Goal: Task Accomplishment & Management: Complete application form

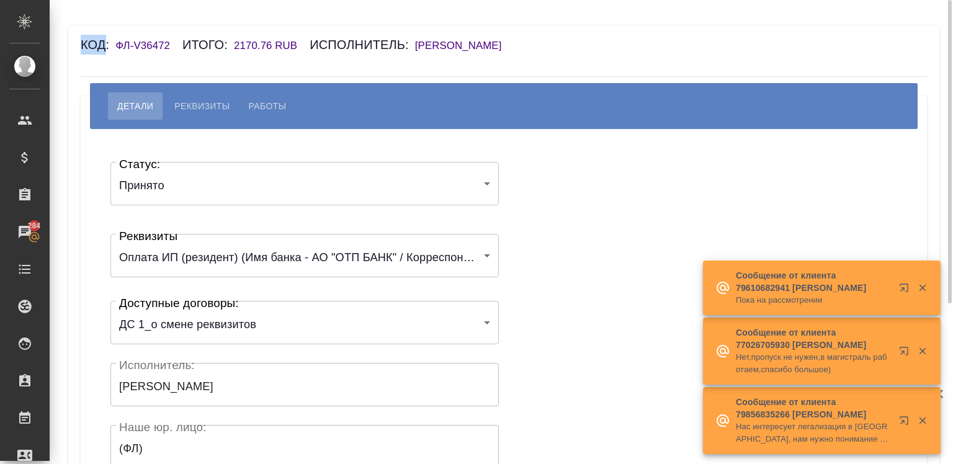
drag, startPoint x: 104, startPoint y: 40, endPoint x: 563, endPoint y: 63, distance: 459.8
click at [563, 63] on div "Код: ФЛ-V36472 Итого: 2170.76 RUB Исполнитель: Милевский Борис Георгиевич Детал…" at bounding box center [503, 354] width 871 height 659
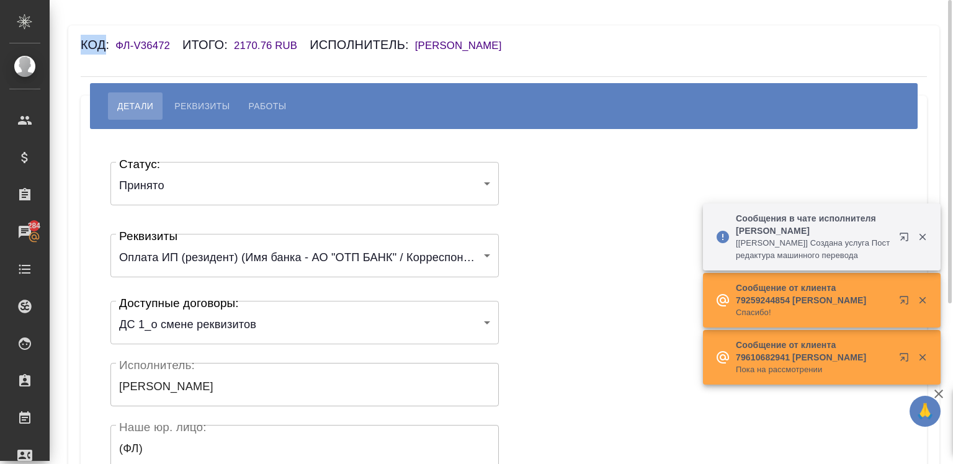
copy div "Код"
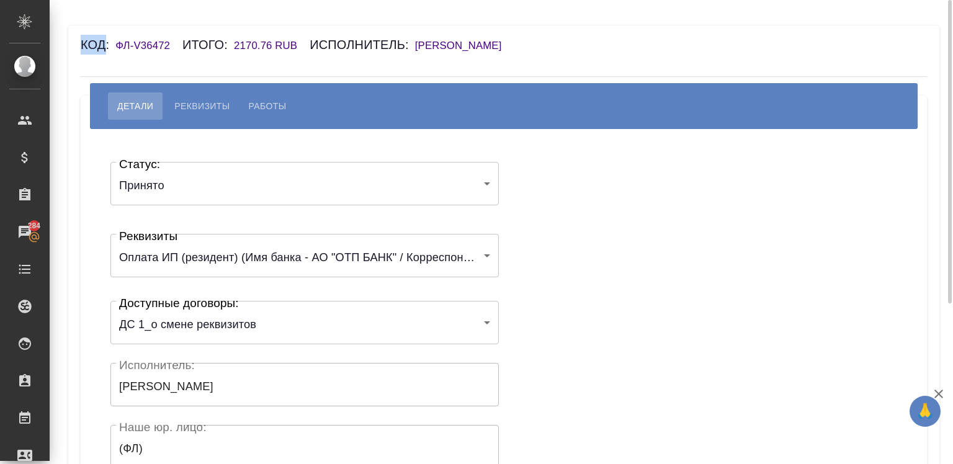
click at [459, 39] on div "Код: ФЛ-V36472 Итого: 2170.76 RUB Исполнитель: Милевский Борис Георгиевич" at bounding box center [434, 45] width 706 height 20
click at [511, 40] on h6 "Милевский Борис Георгиевич" at bounding box center [464, 46] width 99 height 12
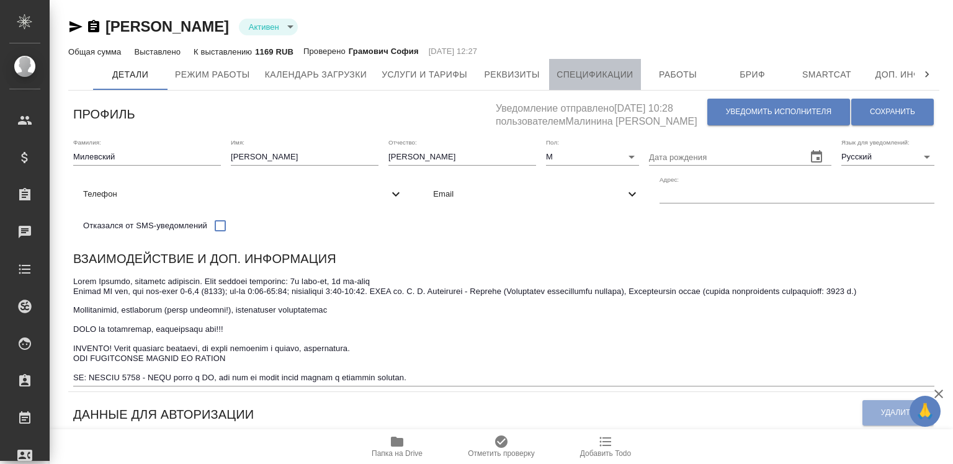
click at [576, 78] on span "Спецификации" at bounding box center [595, 75] width 76 height 16
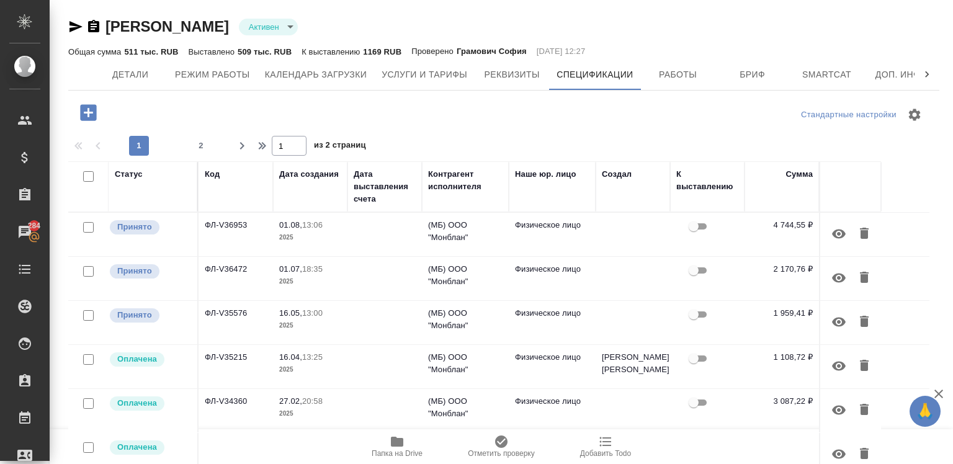
click at [344, 256] on td "01.07, 18:35 2025" at bounding box center [310, 234] width 74 height 43
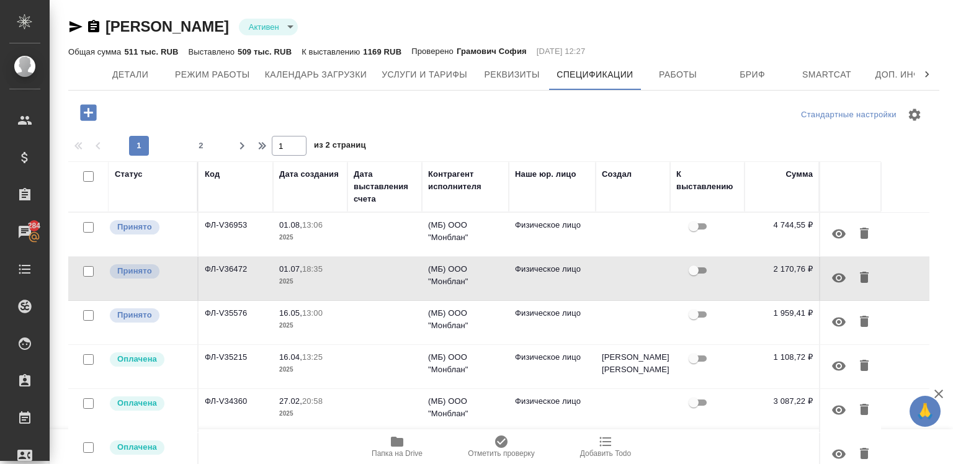
drag, startPoint x: 201, startPoint y: 266, endPoint x: 240, endPoint y: 271, distance: 39.4
click at [240, 256] on td "ФЛ-V36472" at bounding box center [236, 234] width 74 height 43
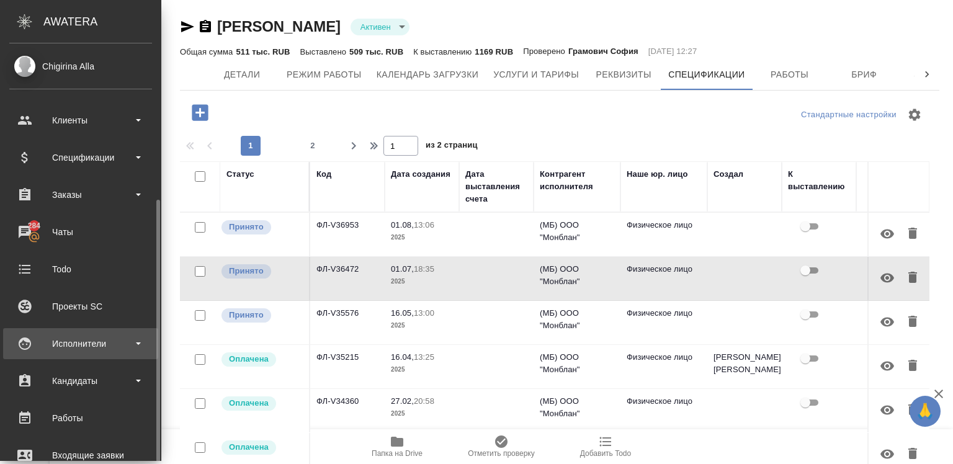
scroll to position [104, 0]
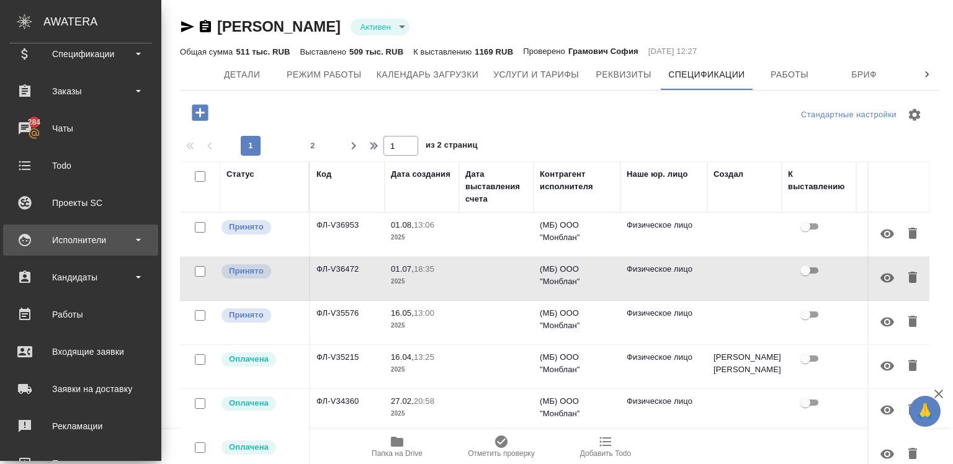
click at [89, 240] on div "Исполнители" at bounding box center [80, 240] width 143 height 19
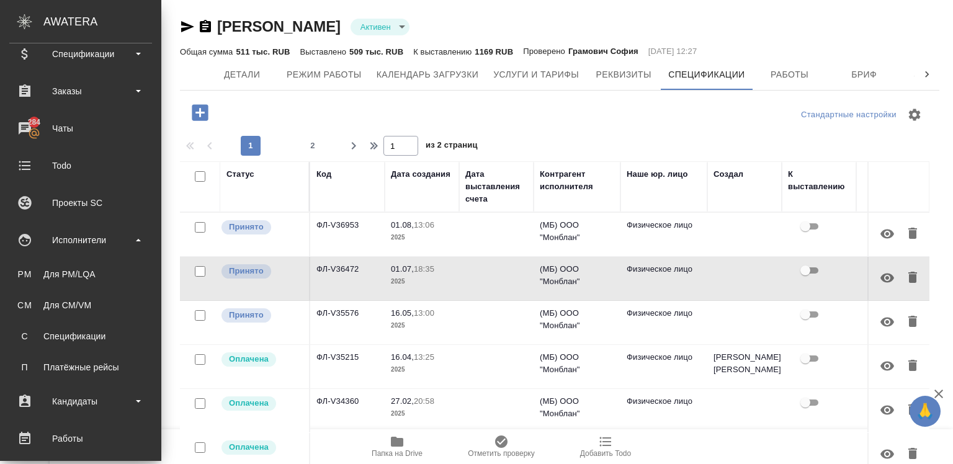
click at [81, 320] on ul "PM Для PM/LQA CM Для CM/VM С Спецификации П Платёжные рейсы" at bounding box center [80, 318] width 161 height 124
click at [86, 330] on div "Спецификации" at bounding box center [81, 336] width 130 height 12
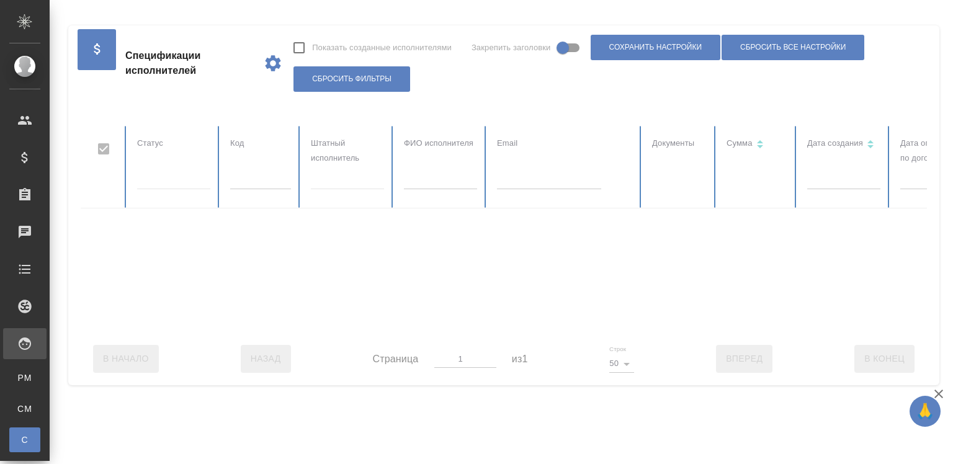
checkbox input "false"
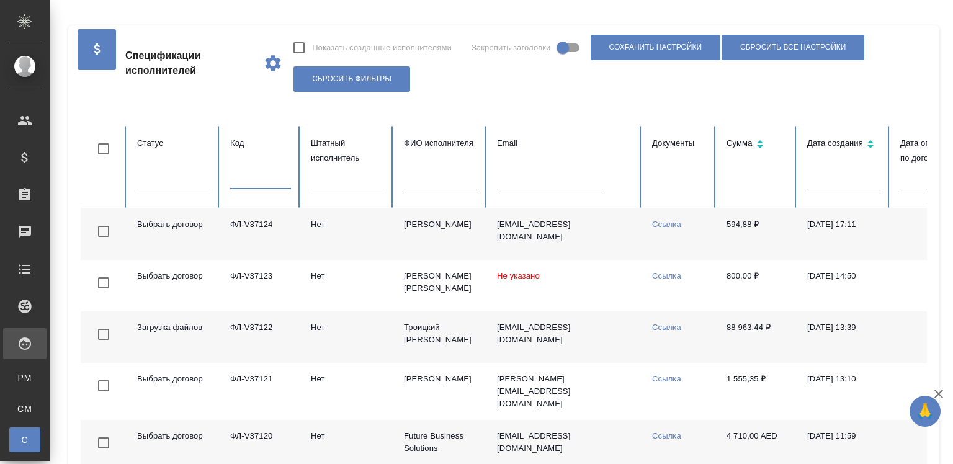
click at [268, 177] on input "text" at bounding box center [260, 180] width 61 height 17
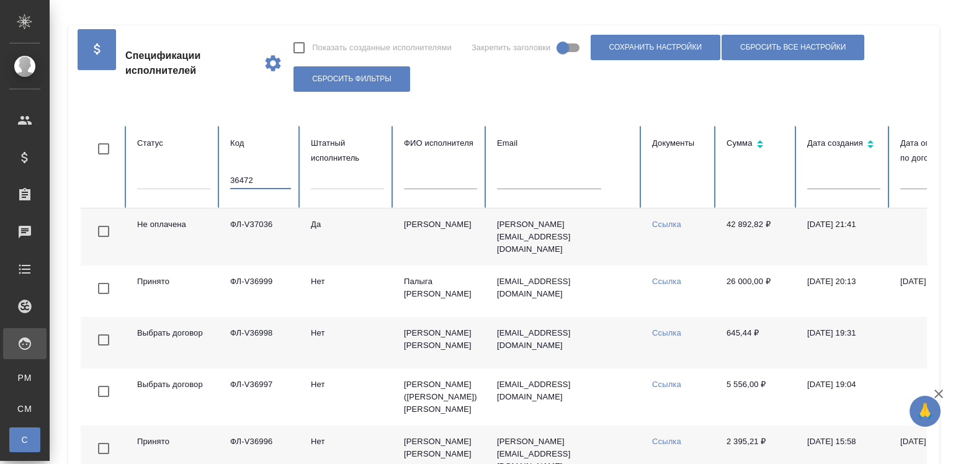
type input "36472"
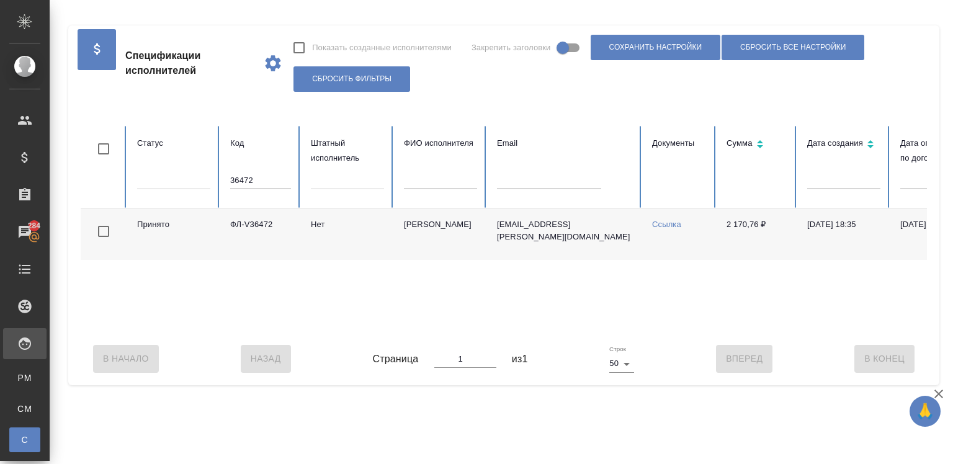
click at [653, 220] on link "Ссылка" at bounding box center [666, 224] width 29 height 9
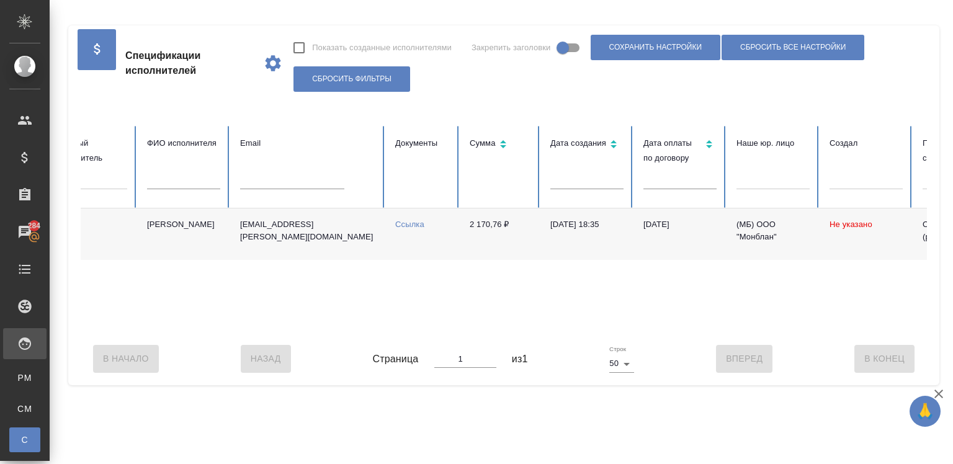
scroll to position [0, 278]
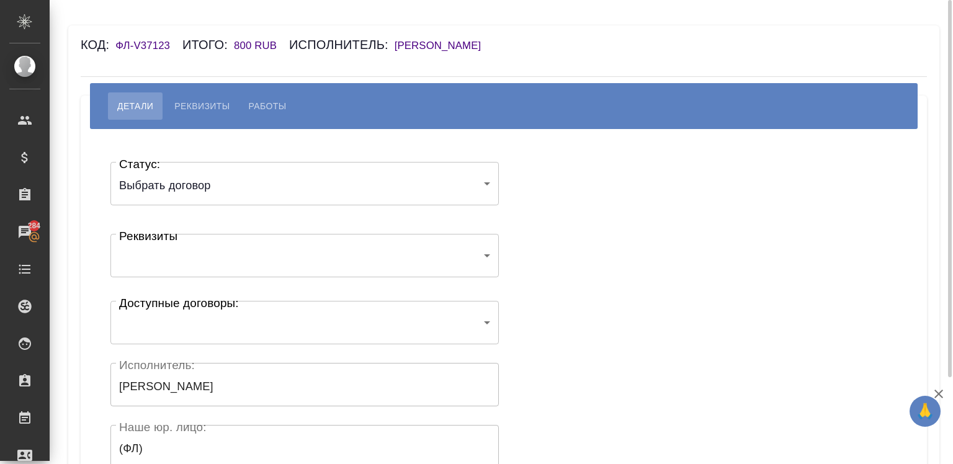
click at [411, 45] on h6 "[PERSON_NAME] [PERSON_NAME]" at bounding box center [444, 46] width 99 height 12
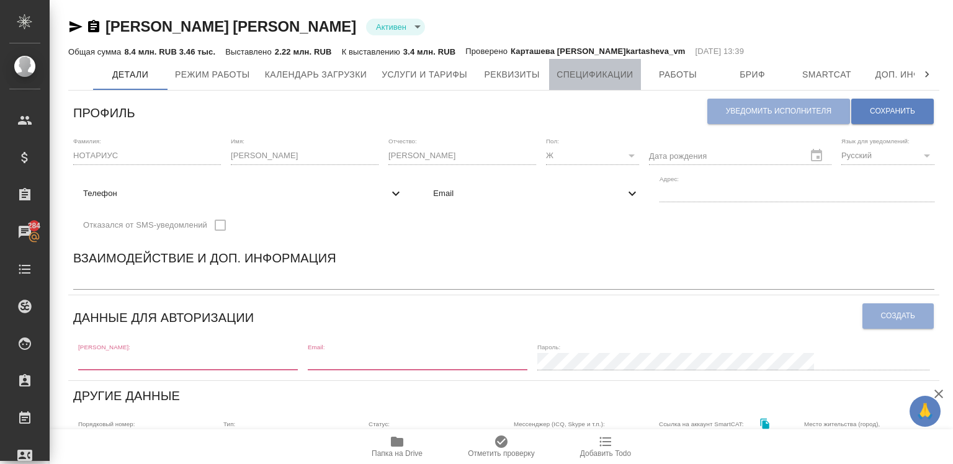
click at [555, 73] on button "Спецификации" at bounding box center [594, 74] width 91 height 31
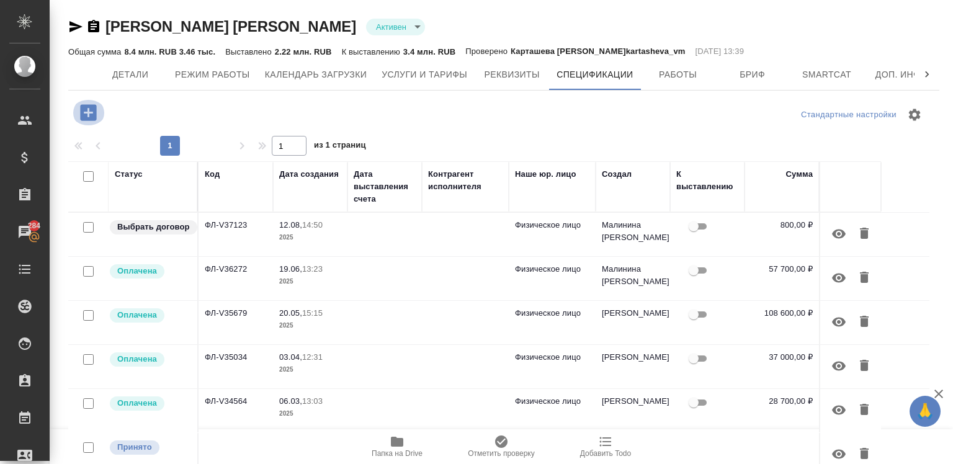
click at [86, 110] on icon "button" at bounding box center [88, 112] width 16 height 16
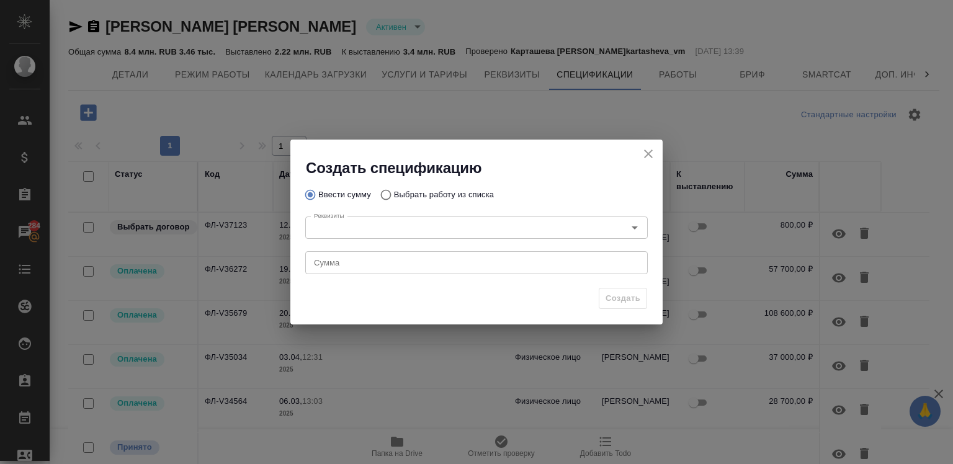
click at [463, 187] on label "Выбрать работу из списка" at bounding box center [434, 195] width 120 height 24
click at [394, 187] on input "Выбрать работу из списка" at bounding box center [384, 195] width 20 height 24
radio input "true"
radio input "false"
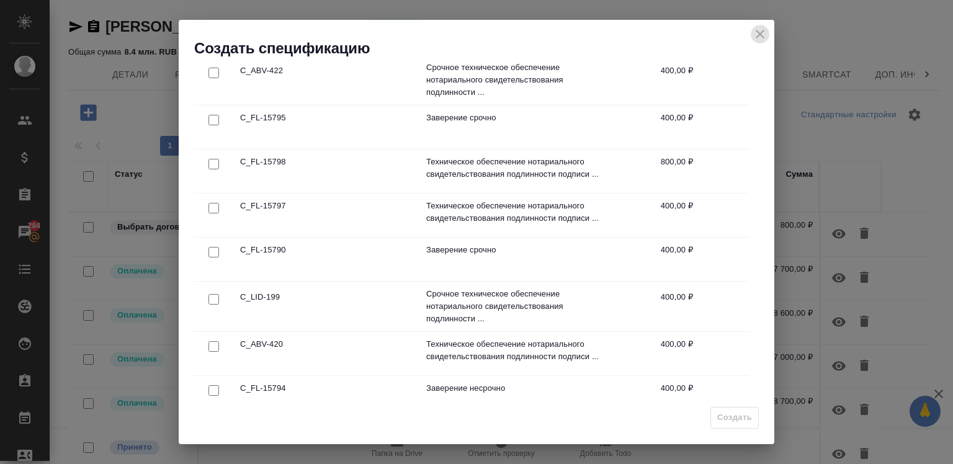
click at [755, 27] on icon "close" at bounding box center [760, 34] width 15 height 15
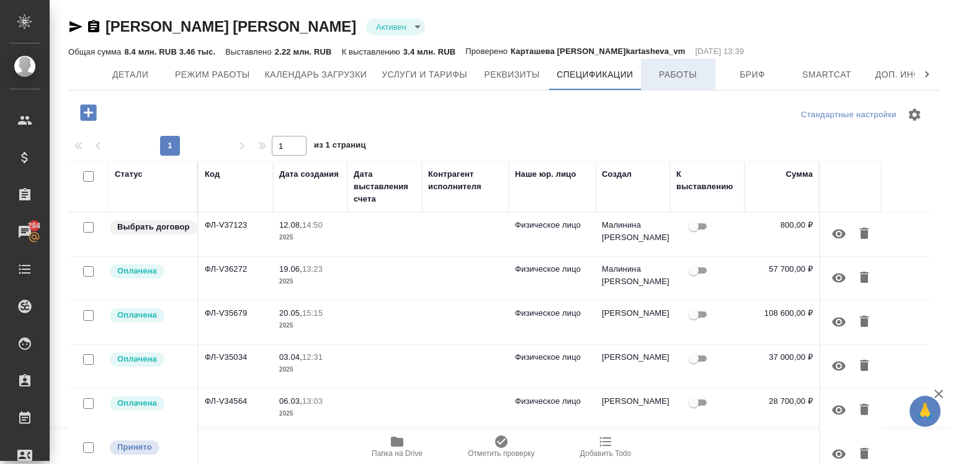
click at [653, 75] on span "Работы" at bounding box center [678, 75] width 60 height 16
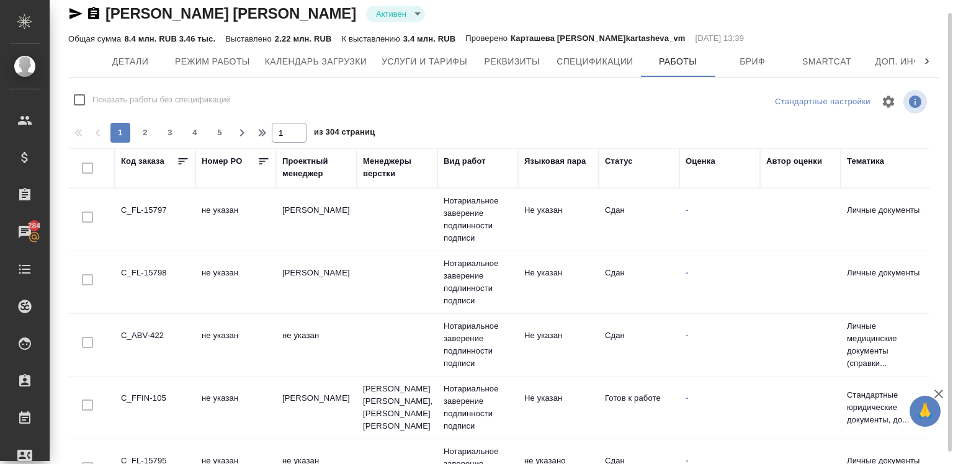
scroll to position [14, 0]
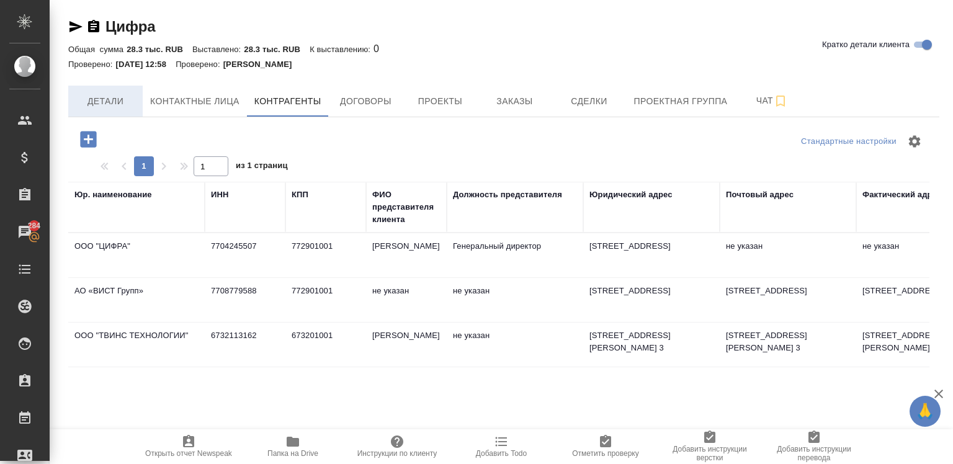
click at [92, 77] on div "Цифра Кратко детали клиента Общая сумма 28.3 тыс. RUB Выставлено: 28.3 тыс. RUB…" at bounding box center [503, 306] width 885 height 613
click at [343, 98] on span "Договоры" at bounding box center [366, 102] width 60 height 16
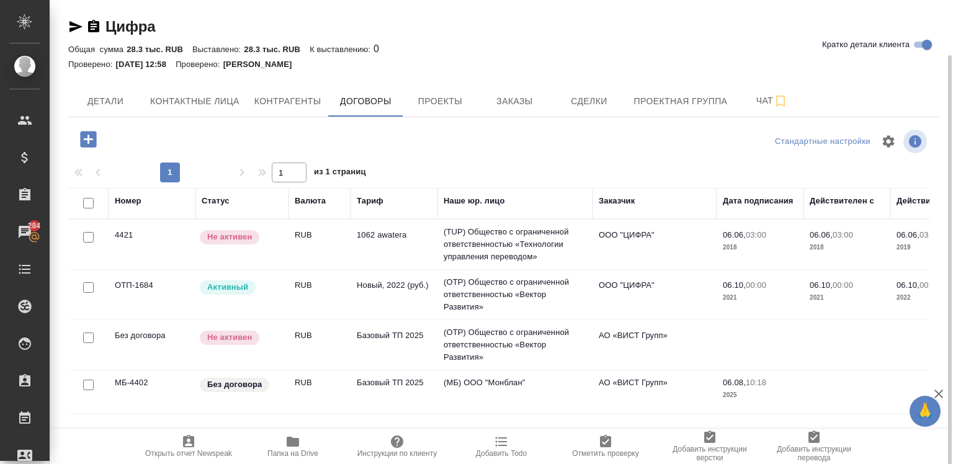
scroll to position [35, 0]
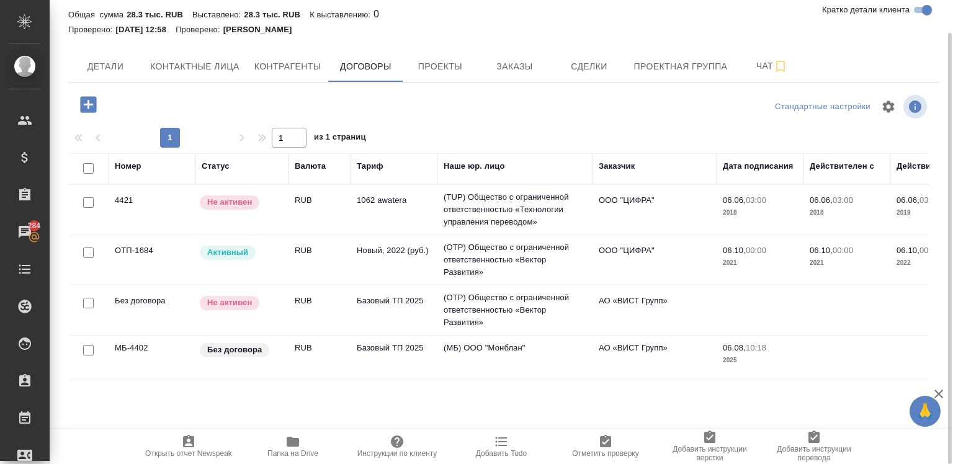
click at [459, 235] on td "(МБ) ООО "Монблан"" at bounding box center [514, 210] width 155 height 50
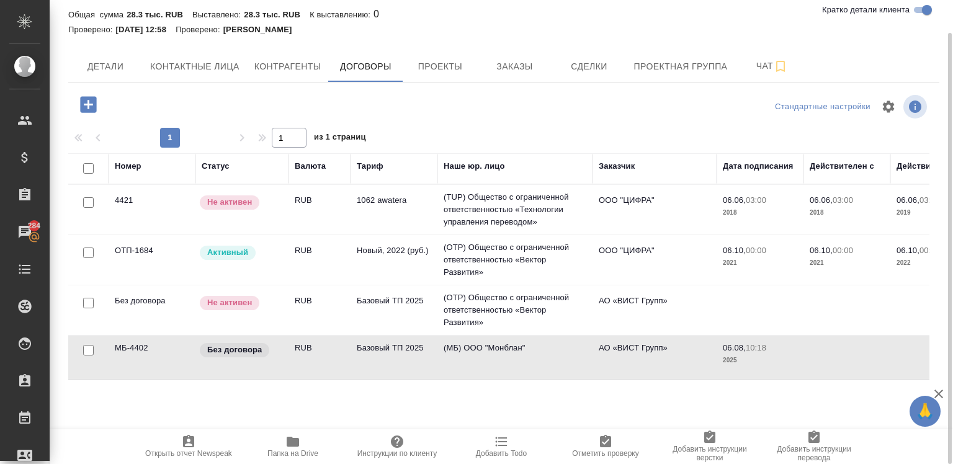
click at [459, 235] on td "(МБ) ООО "Монблан"" at bounding box center [514, 210] width 155 height 50
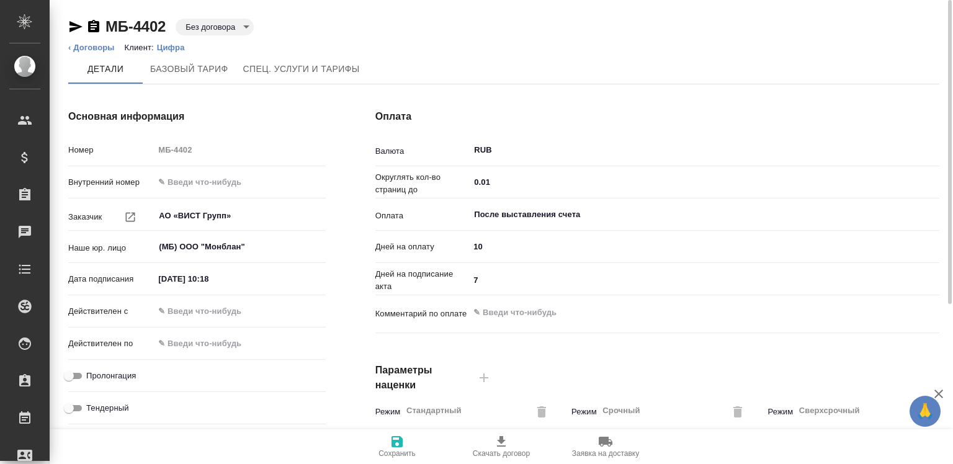
type input "Базовый ТП 2025"
click at [65, 43] on div "МБ-4402 Без договора draft ‹ Договоры Клиент: Цифра Детали Базовый тариф Спец. …" at bounding box center [503, 422] width 885 height 844
click at [70, 48] on link "‹ Договоры" at bounding box center [91, 47] width 47 height 9
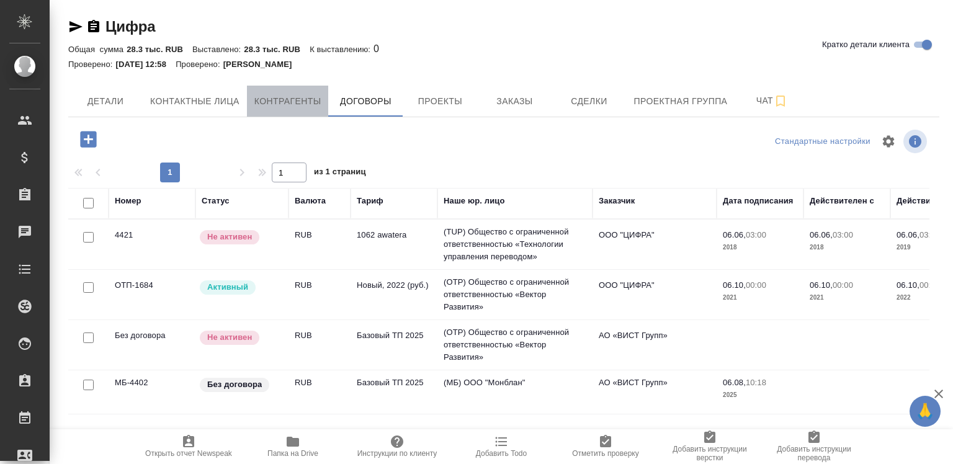
click at [293, 107] on span "Контрагенты" at bounding box center [287, 102] width 67 height 16
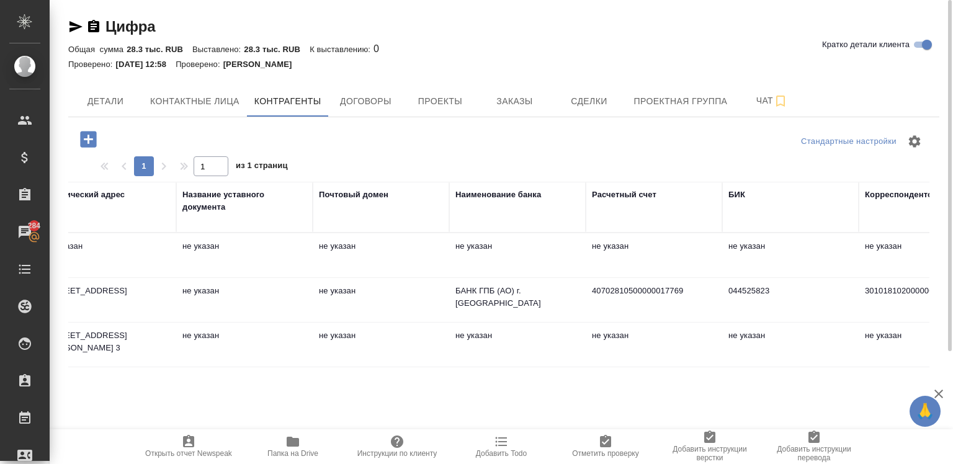
scroll to position [0, 936]
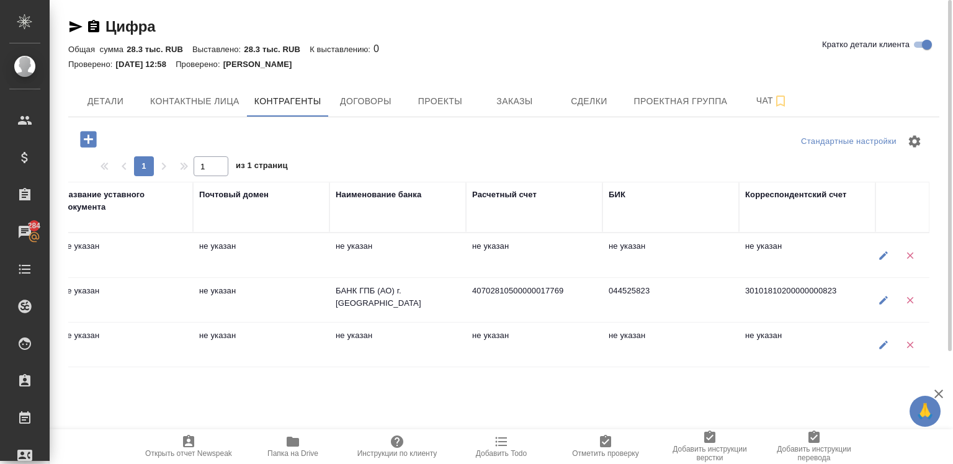
click at [866, 277] on td "30101810200000000823" at bounding box center [807, 255] width 137 height 43
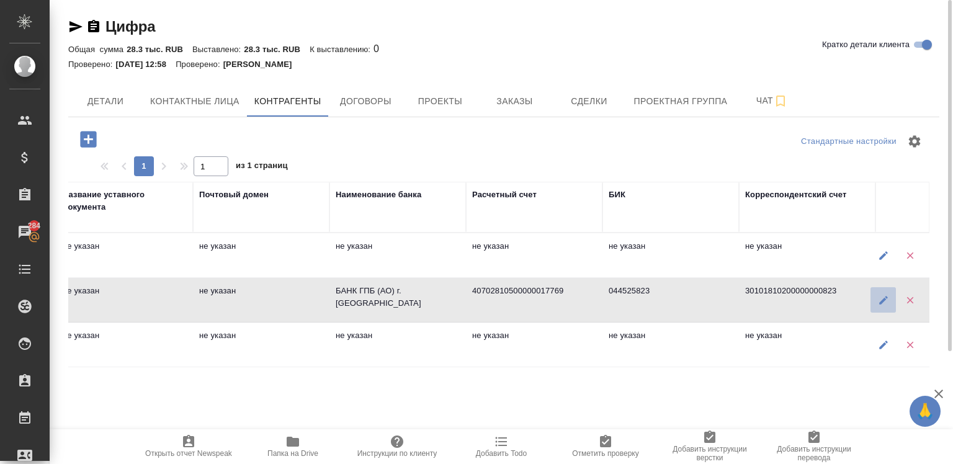
click at [876, 310] on button "button" at bounding box center [883, 299] width 25 height 25
type textarea "АО «ВИСТ Групп»"
type input "7708779588"
type input "772901001"
type textarea "[STREET_ADDRESS]"
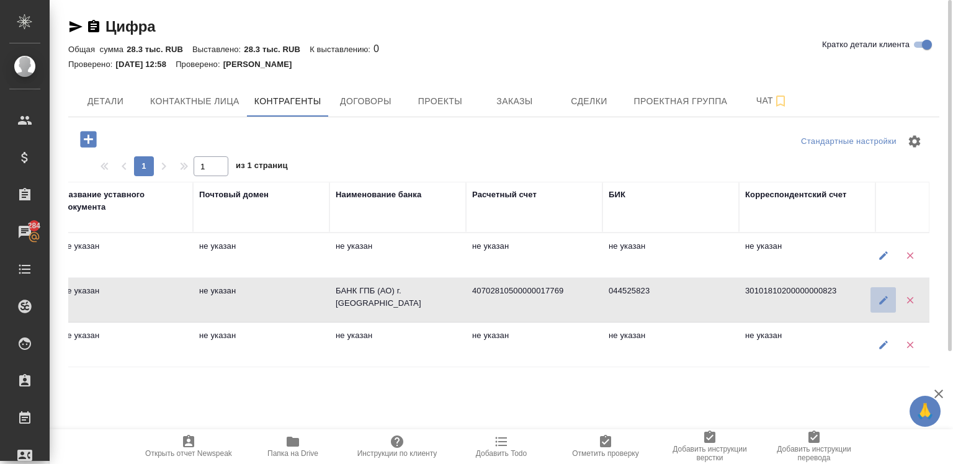
type textarea "[STREET_ADDRESS]"
type input "БАНК ГПБ (АО) г. [GEOGRAPHIC_DATA]"
type input "40702810500000017769"
type input "044525823"
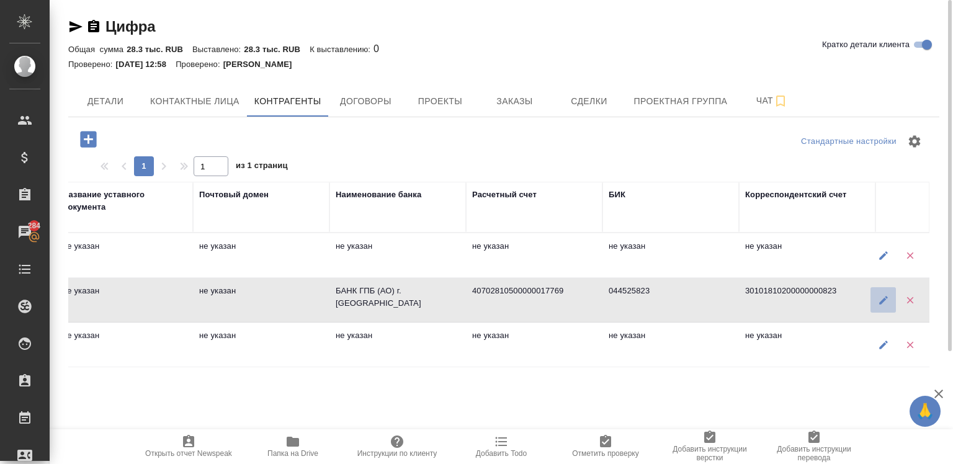
type input "30101810200000000823"
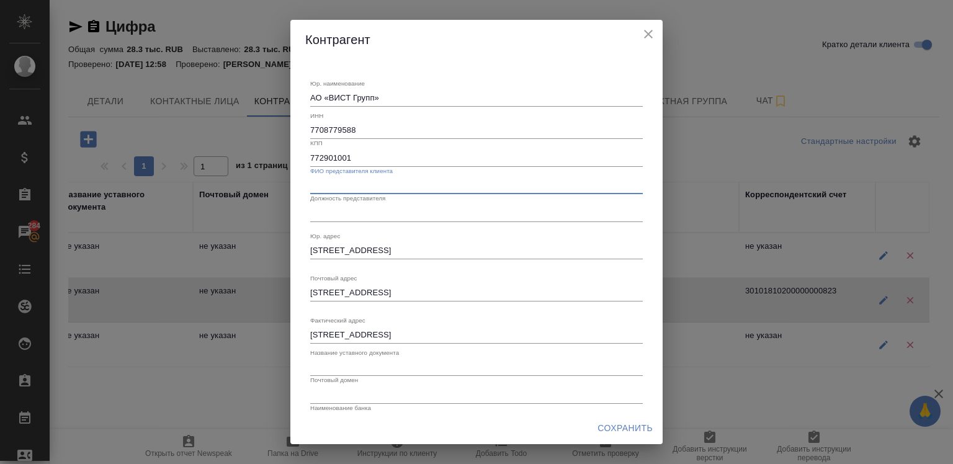
click at [357, 181] on input "text" at bounding box center [476, 185] width 333 height 17
click at [326, 216] on input "text" at bounding box center [476, 212] width 333 height 17
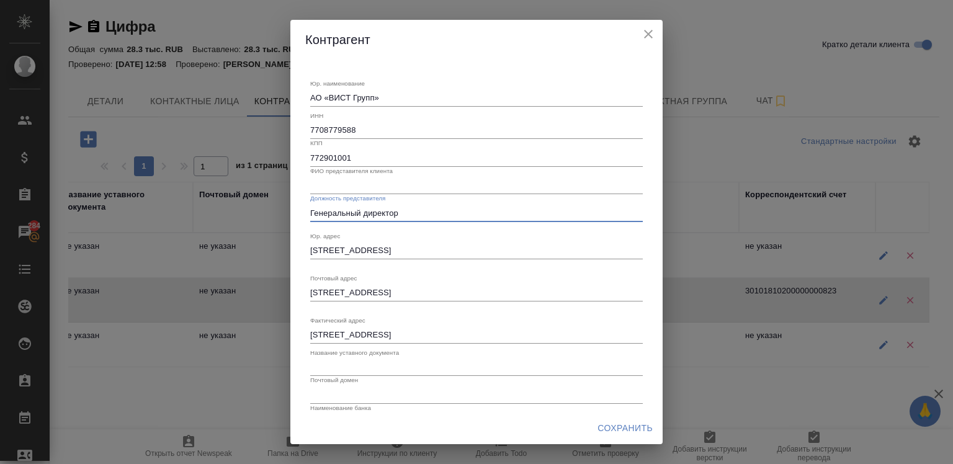
type input "Генеральный директор"
click at [318, 192] on input "text" at bounding box center [476, 185] width 333 height 17
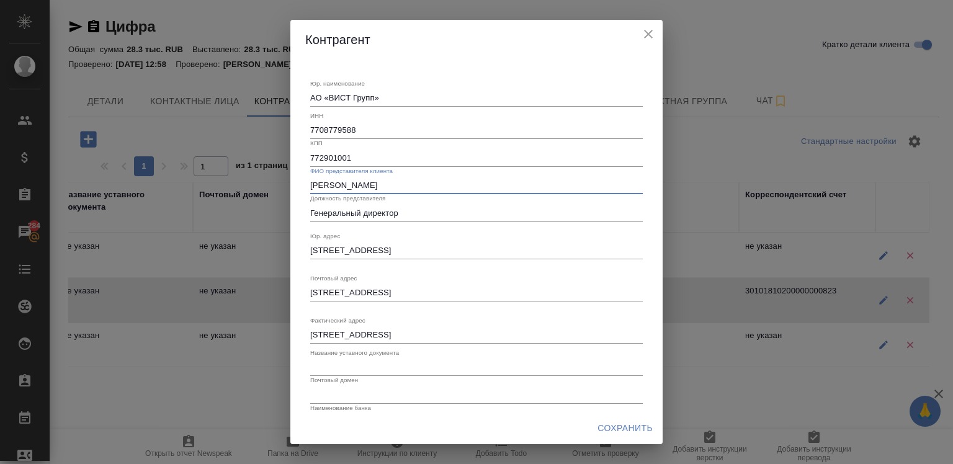
type input "Аронсон Михаил Константинович"
click at [642, 24] on div "Контрагент" at bounding box center [476, 40] width 372 height 40
click at [642, 32] on icon "close" at bounding box center [648, 34] width 15 height 15
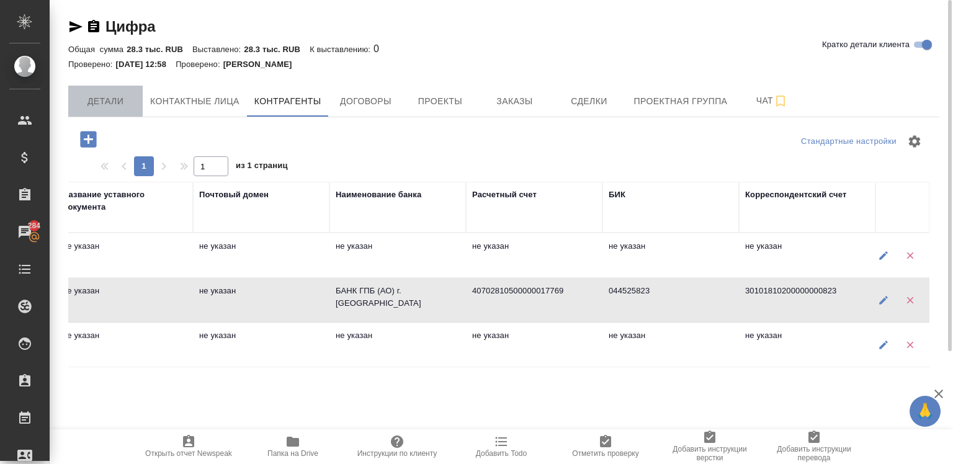
click at [110, 92] on button "Детали" at bounding box center [105, 101] width 74 height 31
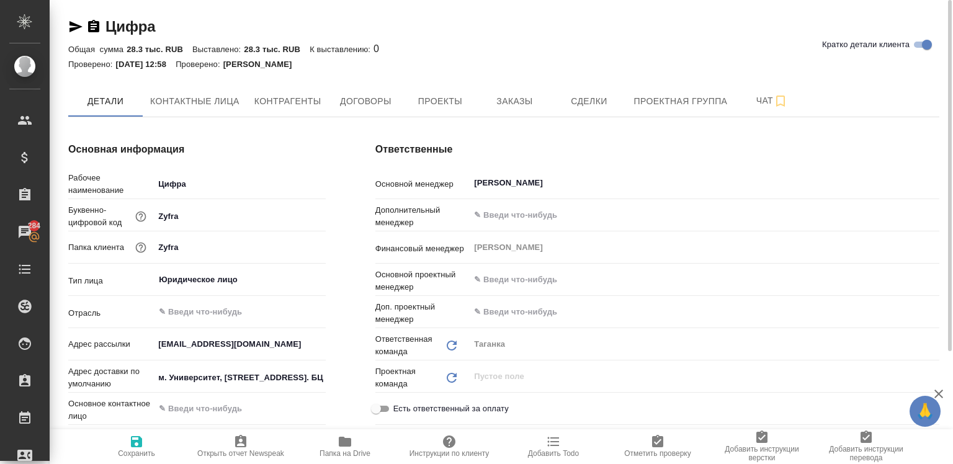
type textarea "x"
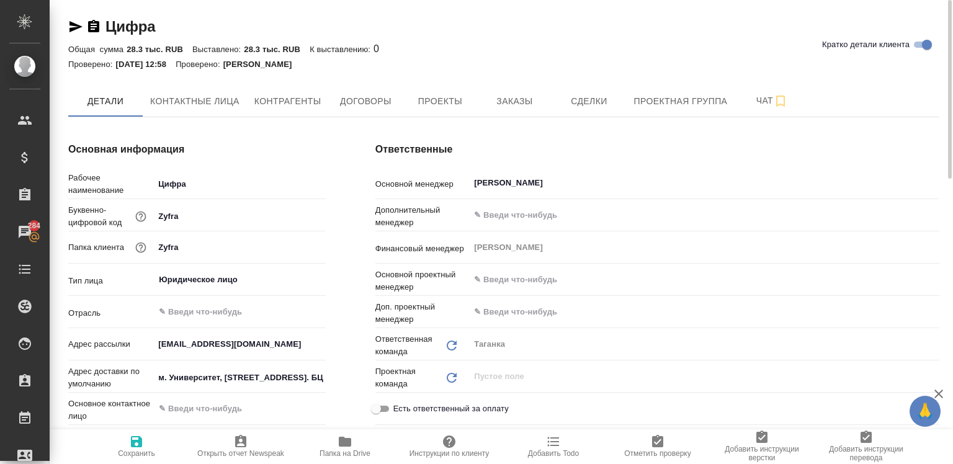
type textarea "x"
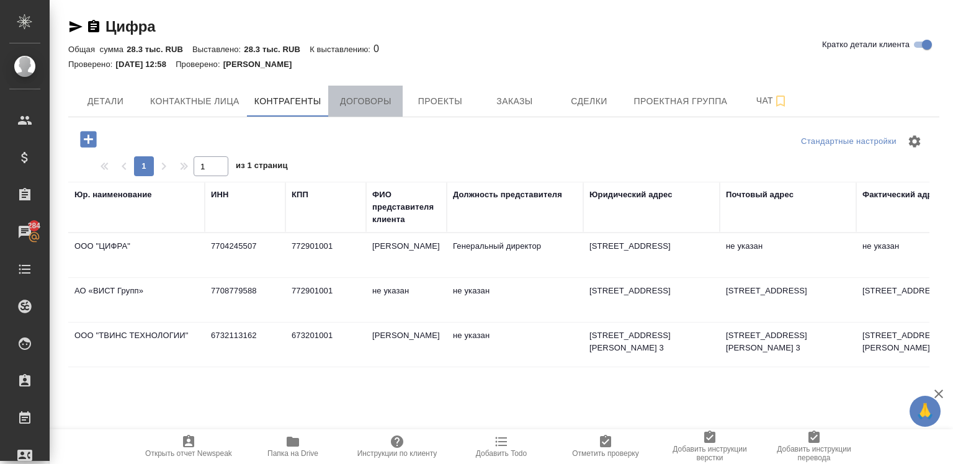
click at [337, 103] on span "Договоры" at bounding box center [366, 102] width 60 height 16
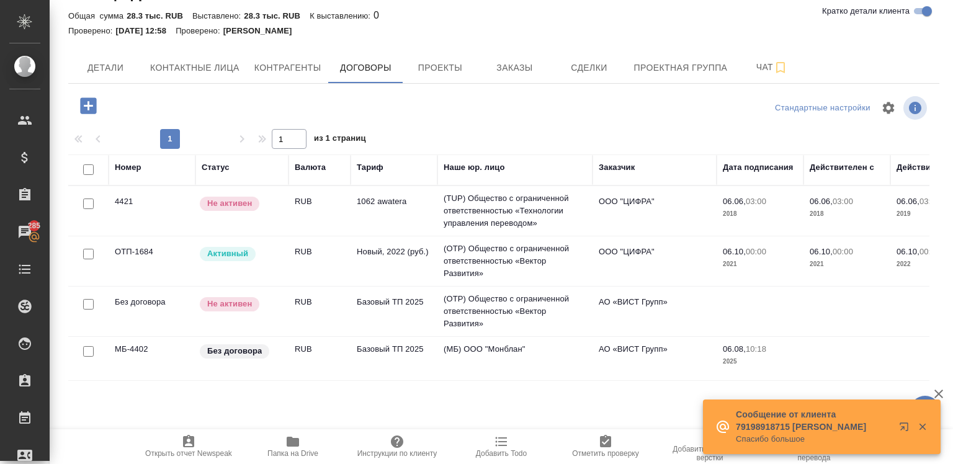
scroll to position [9, 0]
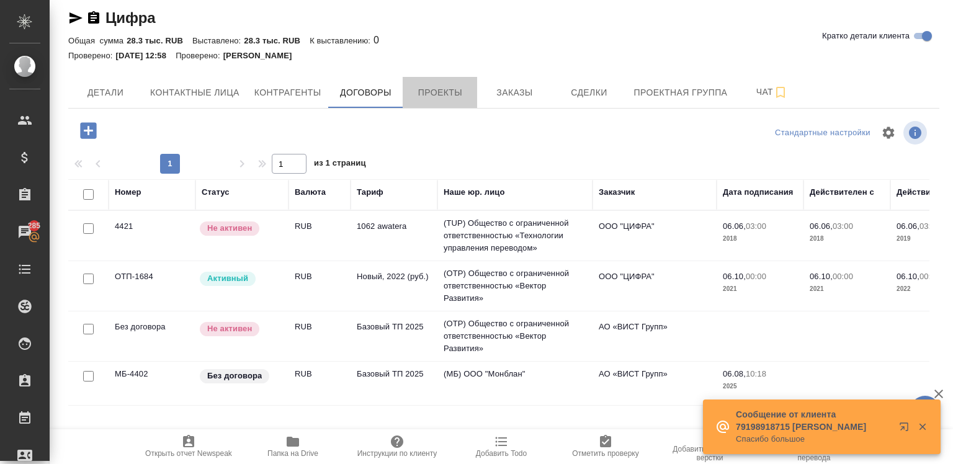
drag, startPoint x: 456, startPoint y: 107, endPoint x: 450, endPoint y: 119, distance: 13.3
click at [450, 119] on div "Цифра Кратко детали клиента Общая сумма 28.3 тыс. RUB Выставлено: 28.3 тыс. RUB…" at bounding box center [503, 240] width 885 height 499
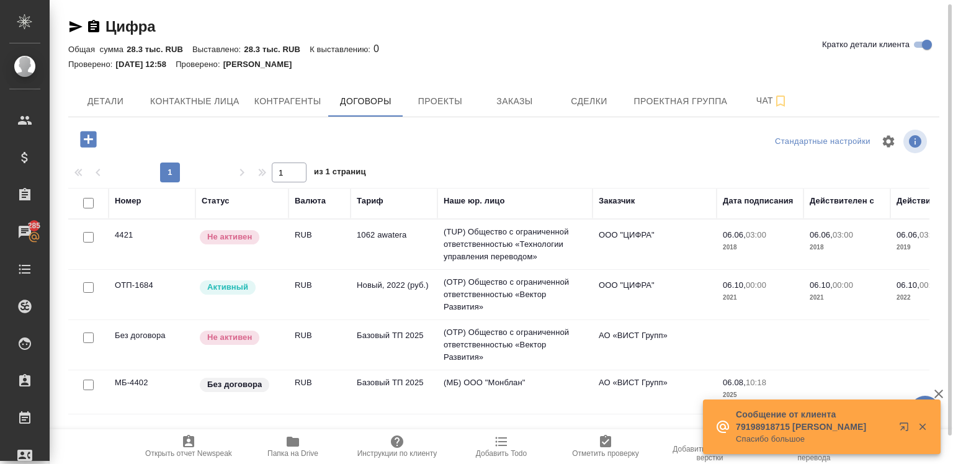
scroll to position [3, 0]
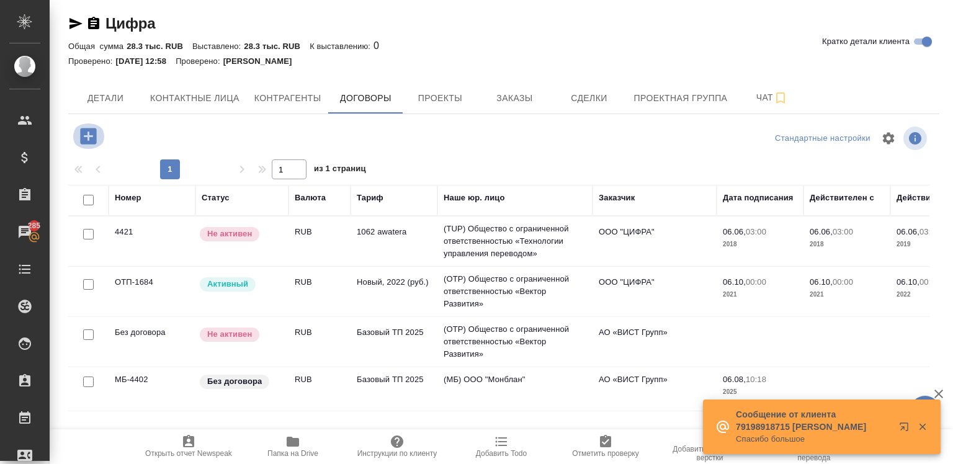
click at [81, 136] on icon "button" at bounding box center [88, 136] width 16 height 16
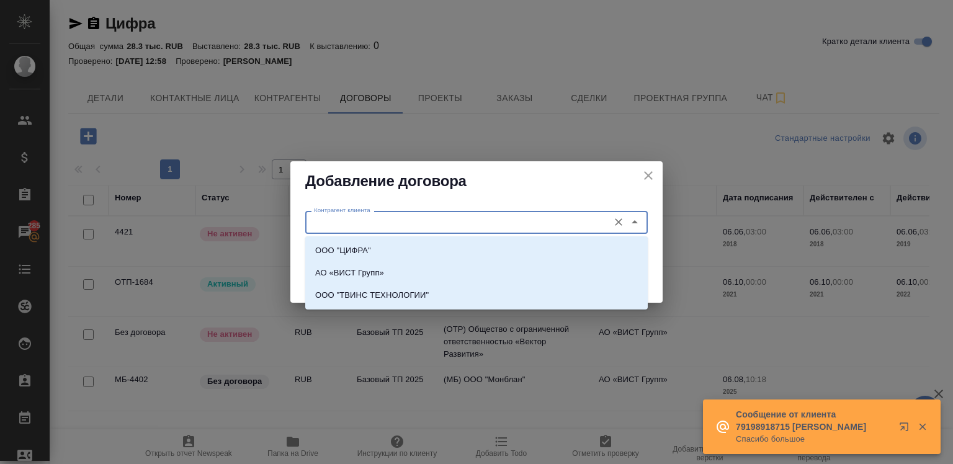
click at [334, 217] on input "Контрагент клиента" at bounding box center [456, 222] width 294 height 15
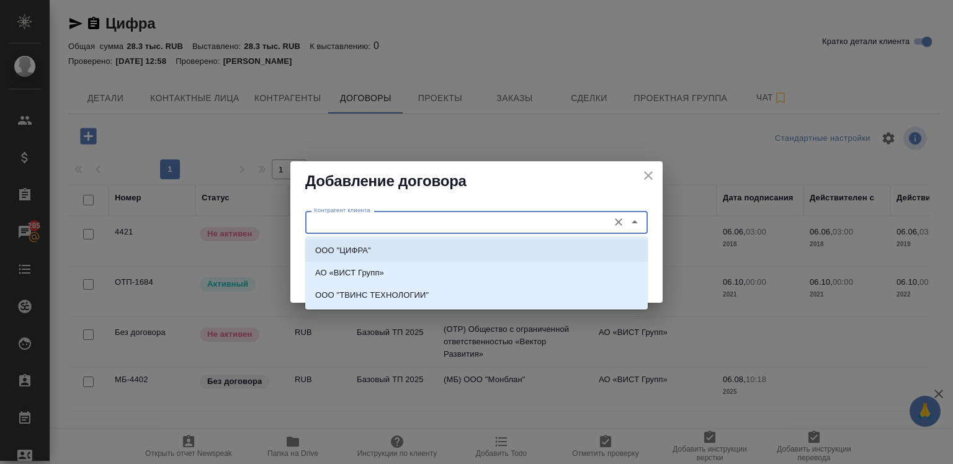
click at [344, 243] on li "ООО "ЦИФРА"" at bounding box center [476, 251] width 343 height 22
type input "ООО "ЦИФРА""
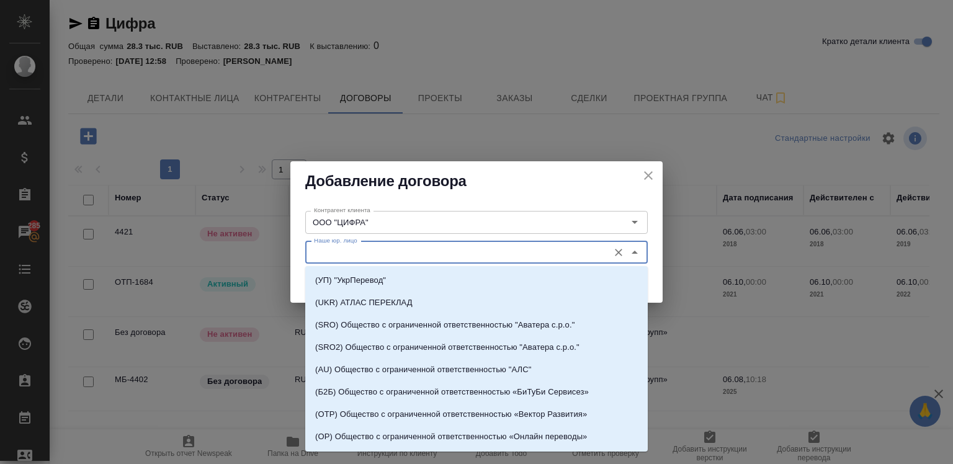
click at [349, 253] on input "Наше юр. лицо" at bounding box center [456, 252] width 294 height 15
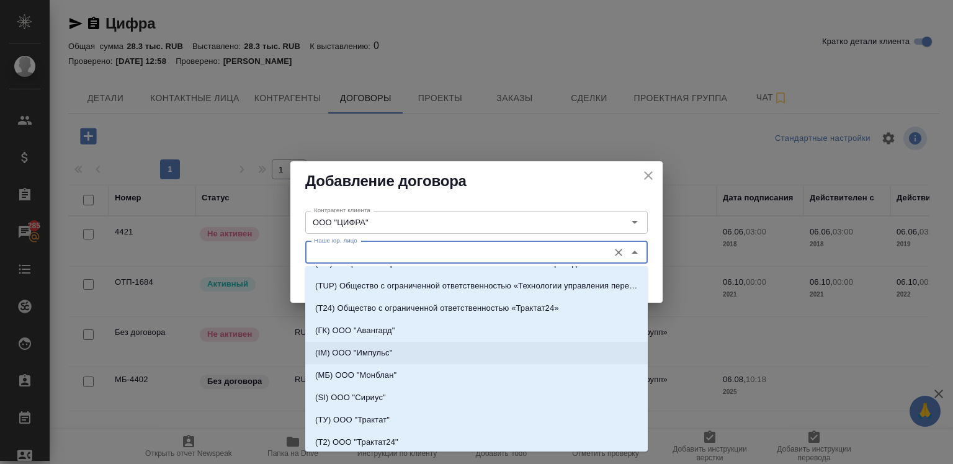
scroll to position [173, 0]
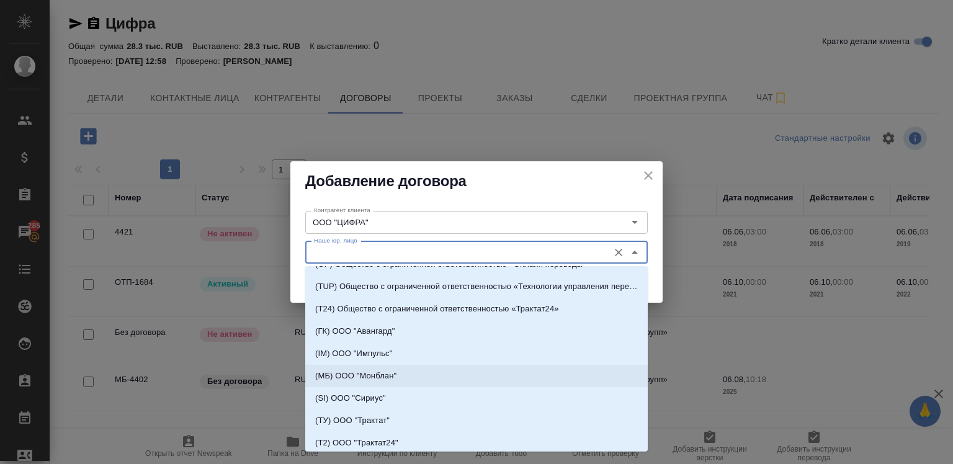
click at [375, 370] on p "(МБ) ООО "Монблан"" at bounding box center [355, 376] width 81 height 12
type input "(МБ) ООО "Монблан""
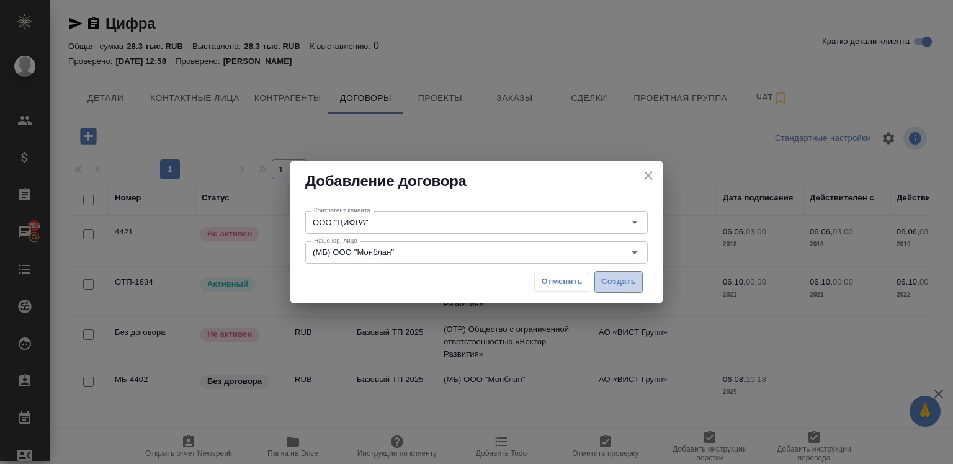
click at [599, 280] on button "Создать" at bounding box center [619, 282] width 48 height 22
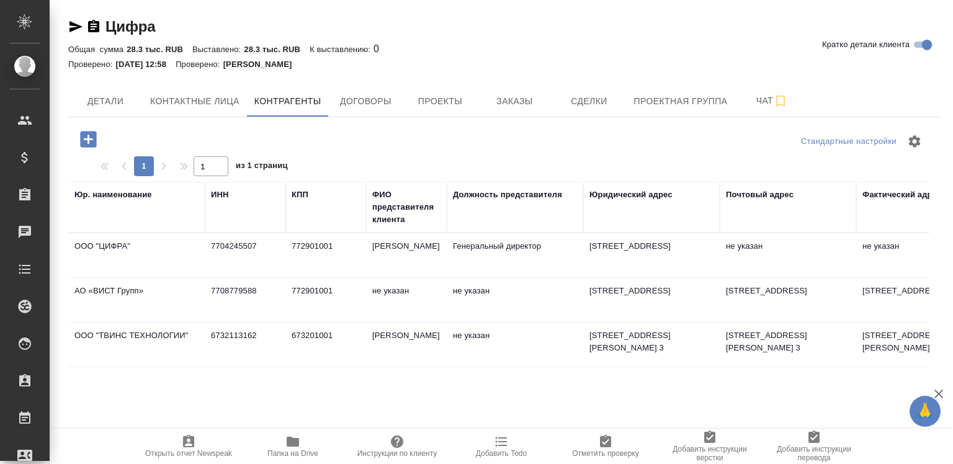
scroll to position [0, 119]
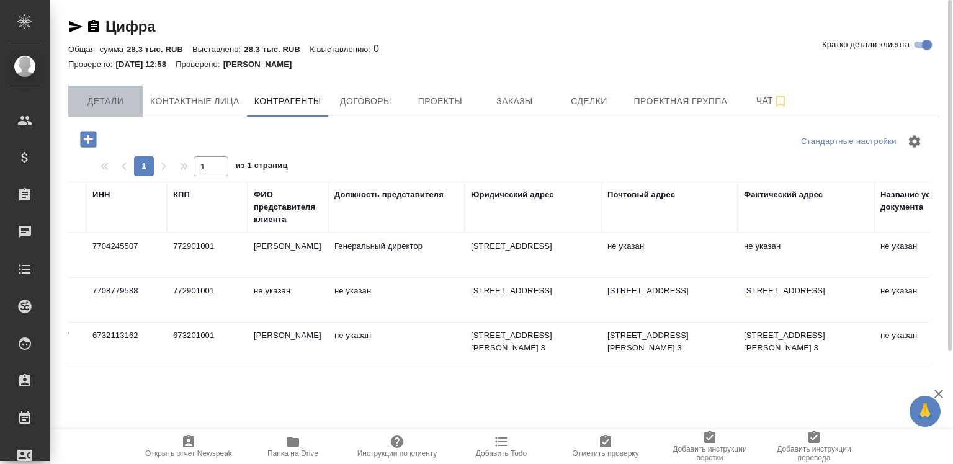
click at [101, 102] on span "Детали" at bounding box center [106, 102] width 60 height 16
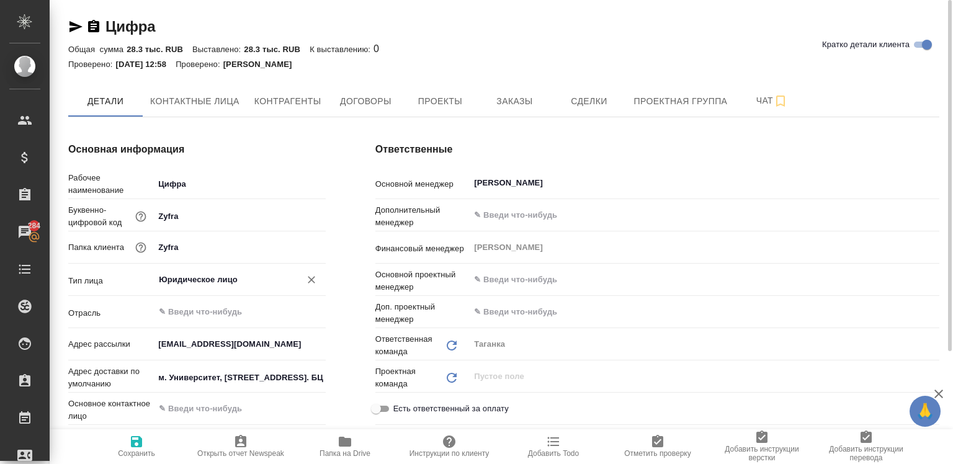
type textarea "x"
drag, startPoint x: 148, startPoint y: 341, endPoint x: 230, endPoint y: 341, distance: 81.3
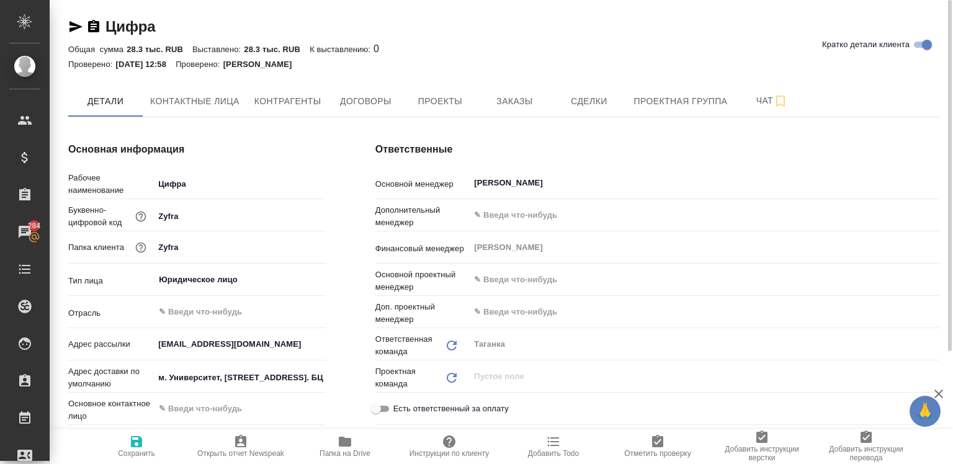
click at [230, 341] on div "Адрес рассылки [EMAIL_ADDRESS][DOMAIN_NAME]" at bounding box center [197, 344] width 258 height 22
drag, startPoint x: 230, startPoint y: 341, endPoint x: 154, endPoint y: 348, distance: 76.0
click at [154, 348] on div "[EMAIL_ADDRESS][DOMAIN_NAME]" at bounding box center [239, 343] width 171 height 19
drag, startPoint x: 236, startPoint y: 340, endPoint x: 148, endPoint y: 345, distance: 87.6
click at [148, 345] on div "Адрес рассылки [EMAIL_ADDRESS][DOMAIN_NAME]" at bounding box center [197, 344] width 258 height 22
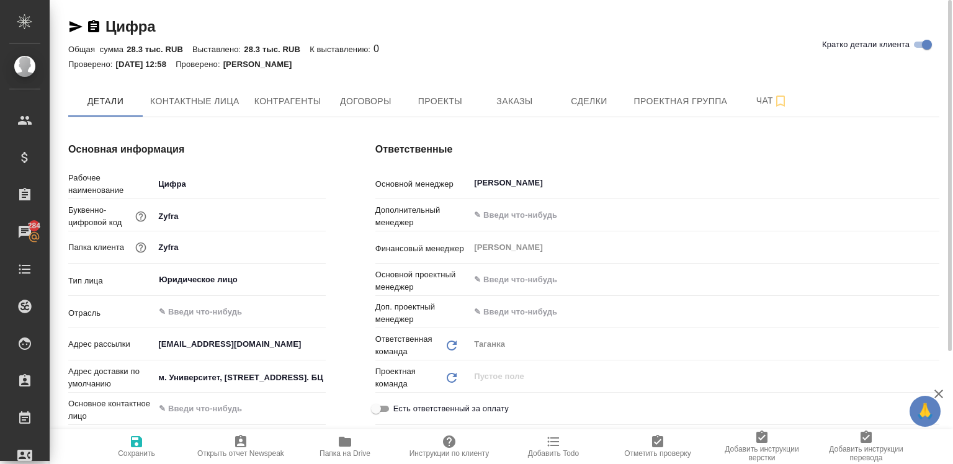
click at [597, 125] on div "Ответственные Основной менеджер [PERSON_NAME] Дополнительный менеджер ​ Финансо…" at bounding box center [658, 372] width 614 height 510
click at [283, 97] on span "Контрагенты" at bounding box center [287, 102] width 67 height 16
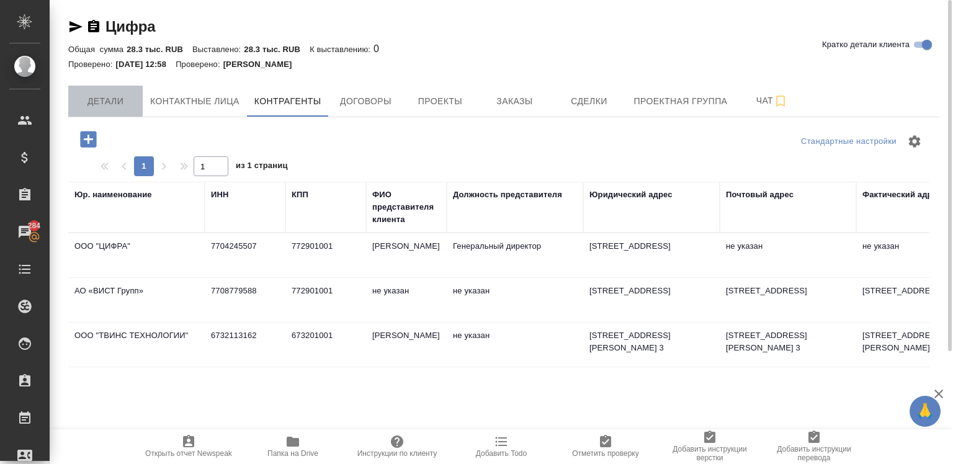
click at [107, 94] on span "Детали" at bounding box center [106, 102] width 60 height 16
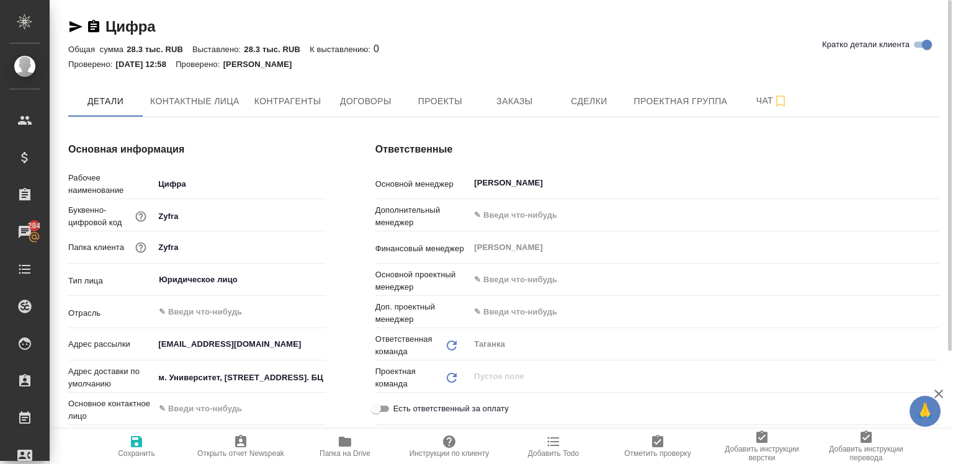
type textarea "x"
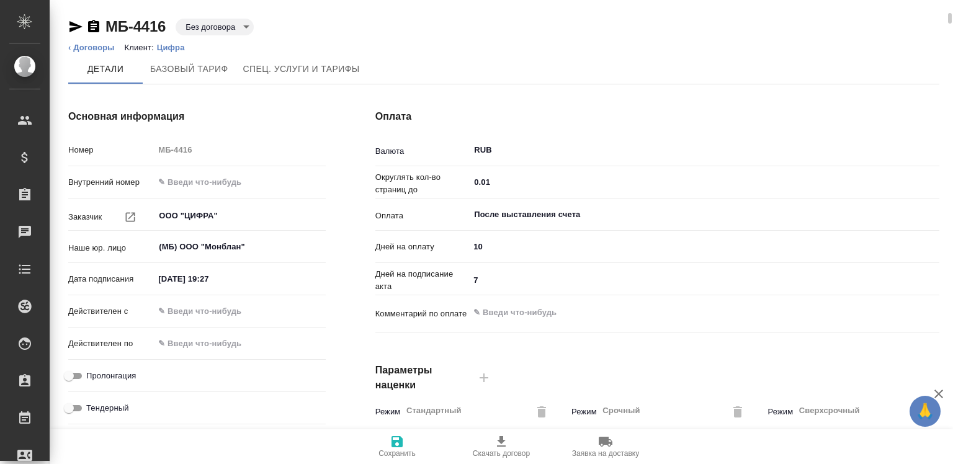
scroll to position [7, 0]
